Goal: Task Accomplishment & Management: Complete application form

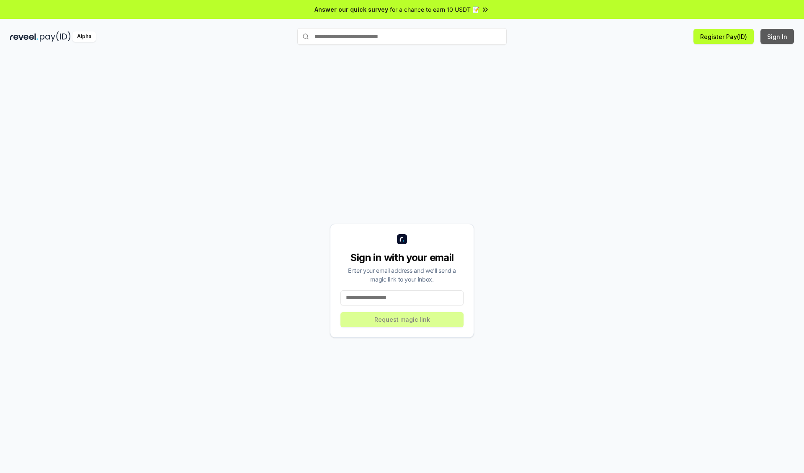
click at [777, 36] on button "Sign In" at bounding box center [776, 36] width 33 height 15
type input "**********"
click at [402, 319] on button "Request magic link" at bounding box center [401, 319] width 123 height 15
